Goal: Task Accomplishment & Management: Use online tool/utility

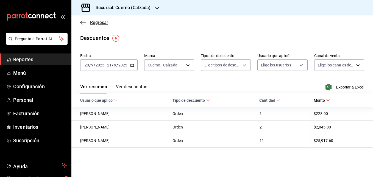
click at [80, 22] on icon "button" at bounding box center [83, 22] width 6 height 5
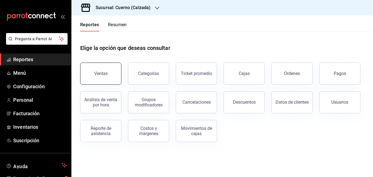
click at [98, 69] on button "Ventas" at bounding box center [100, 73] width 41 height 22
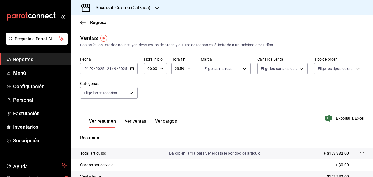
click at [130, 71] on div "[DATE] [DATE] - [DATE] [DATE]" at bounding box center [108, 69] width 57 height 12
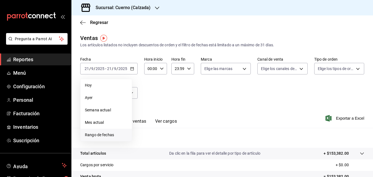
click at [106, 134] on span "Rango de fechas" at bounding box center [106, 135] width 43 height 6
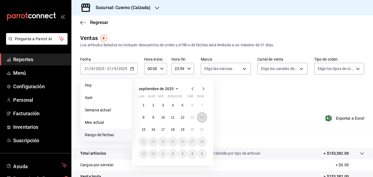
click at [197, 117] on button "14" at bounding box center [202, 117] width 10 height 10
click at [193, 127] on abbr "20" at bounding box center [193, 129] width 4 height 4
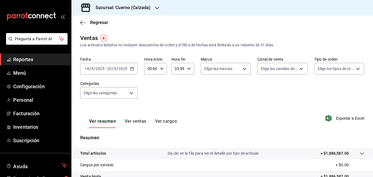
click at [161, 69] on \(Stroke\) "button" at bounding box center [161, 68] width 3 height 2
click at [154, 80] on button "00" at bounding box center [149, 82] width 9 height 11
click at [151, 104] on span "05" at bounding box center [150, 104] width 2 height 4
type input "05:00"
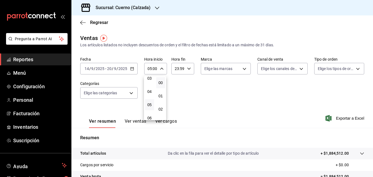
click at [210, 90] on div at bounding box center [186, 88] width 373 height 177
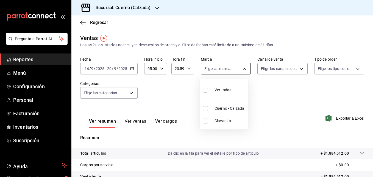
click at [229, 67] on body "Pregunta a Parrot AI Reportes Menú Configuración Personal Facturación Inventari…" at bounding box center [186, 88] width 373 height 177
click at [207, 111] on li "Cuerno - Calzada" at bounding box center [224, 108] width 49 height 12
type input "b7ae777b-2dfc-42e0-9650-6cefdf37a424"
checkbox input "true"
click at [257, 101] on div at bounding box center [186, 88] width 373 height 177
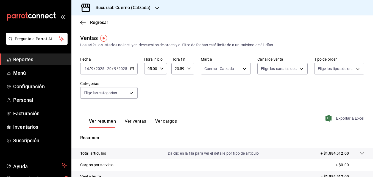
click at [343, 119] on span "Exportar a Excel" at bounding box center [346, 118] width 38 height 7
